Goal: Check status

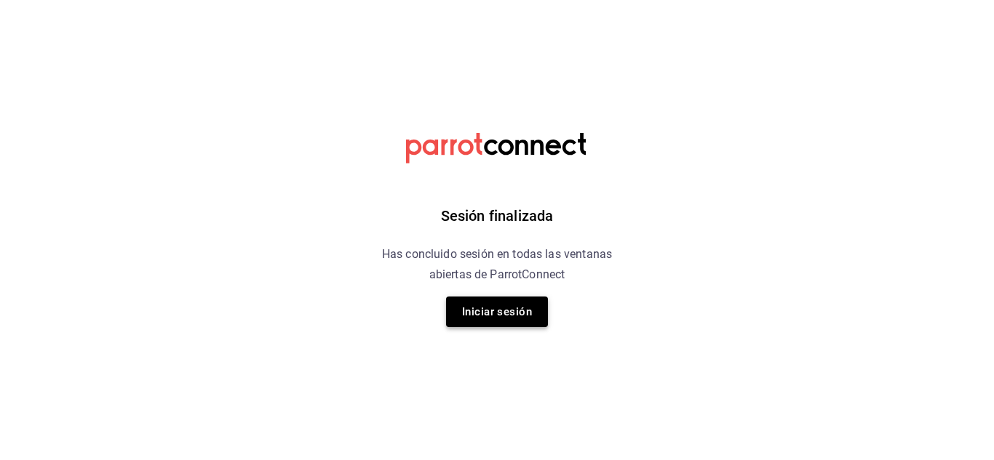
click at [505, 326] on button "Iniciar sesión" at bounding box center [497, 312] width 102 height 31
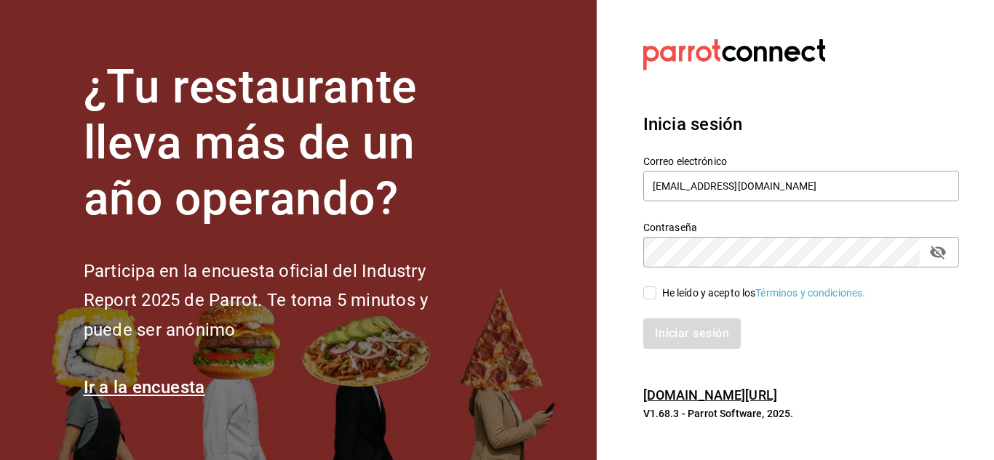
click at [651, 287] on input "He leído y acepto los Términos y condiciones." at bounding box center [649, 293] width 13 height 13
checkbox input "true"
click at [668, 329] on button "Iniciar sesión" at bounding box center [692, 334] width 99 height 31
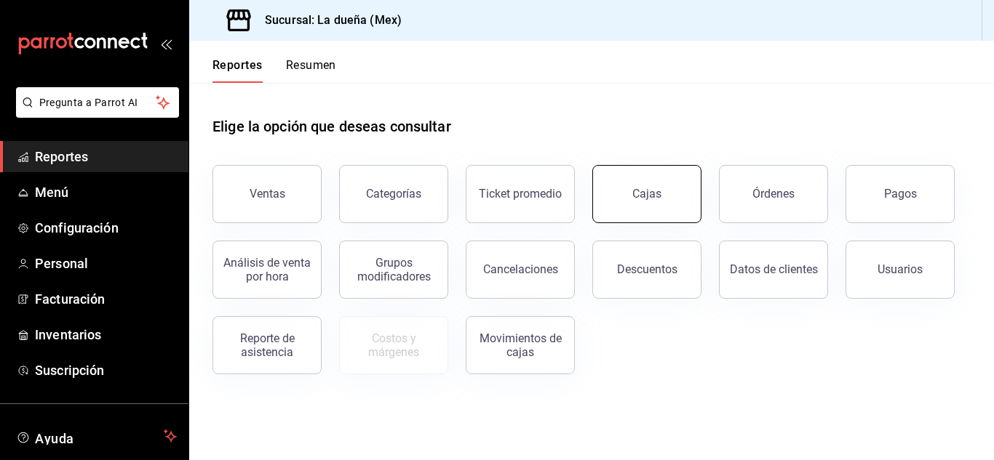
click at [672, 190] on button "Cajas" at bounding box center [646, 194] width 109 height 58
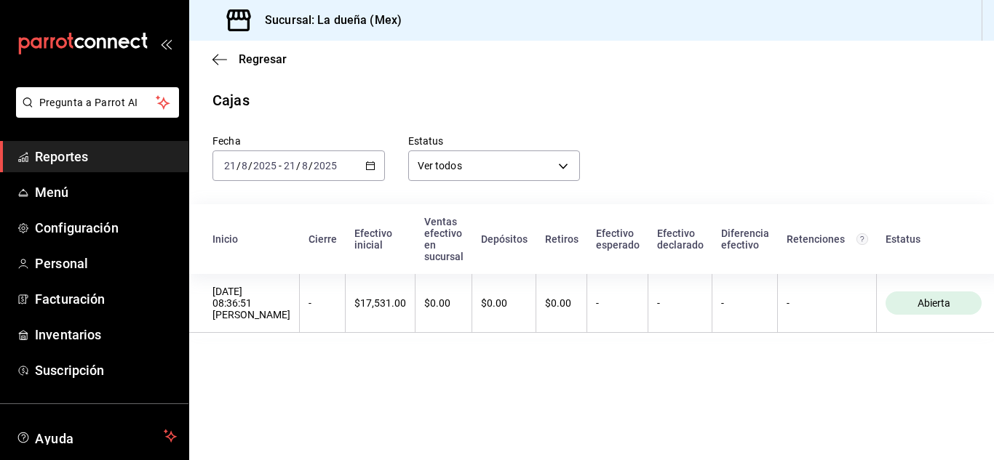
click at [367, 169] on icon "button" at bounding box center [370, 166] width 10 height 10
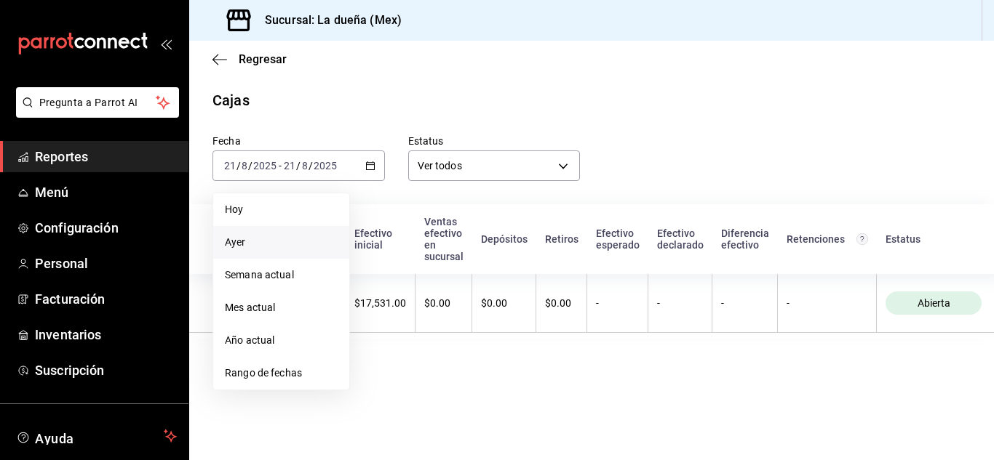
click at [271, 252] on li "Ayer" at bounding box center [281, 242] width 136 height 33
